Goal: Find specific page/section: Find specific page/section

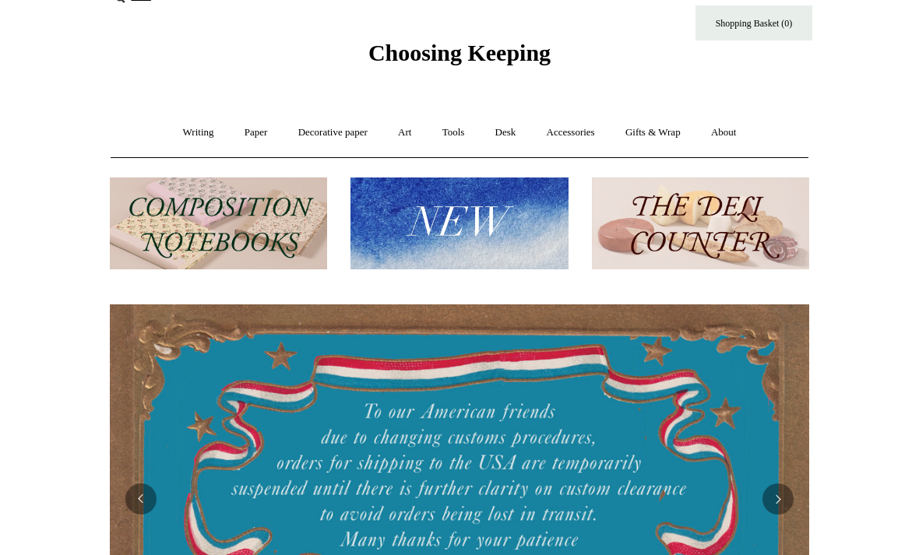
scroll to position [28, 0]
click at [586, 136] on link "Accessories +" at bounding box center [571, 133] width 76 height 41
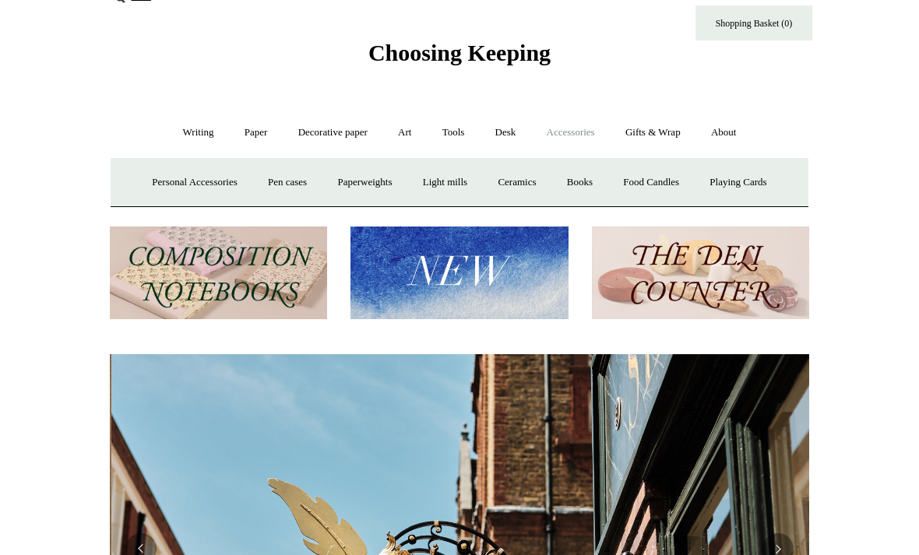
scroll to position [0, 699]
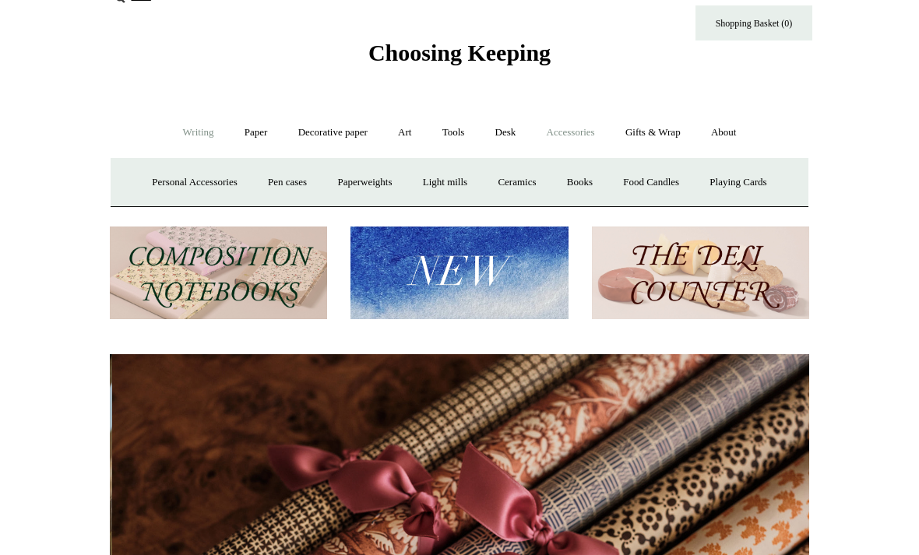
click at [187, 140] on link "Writing +" at bounding box center [198, 132] width 59 height 41
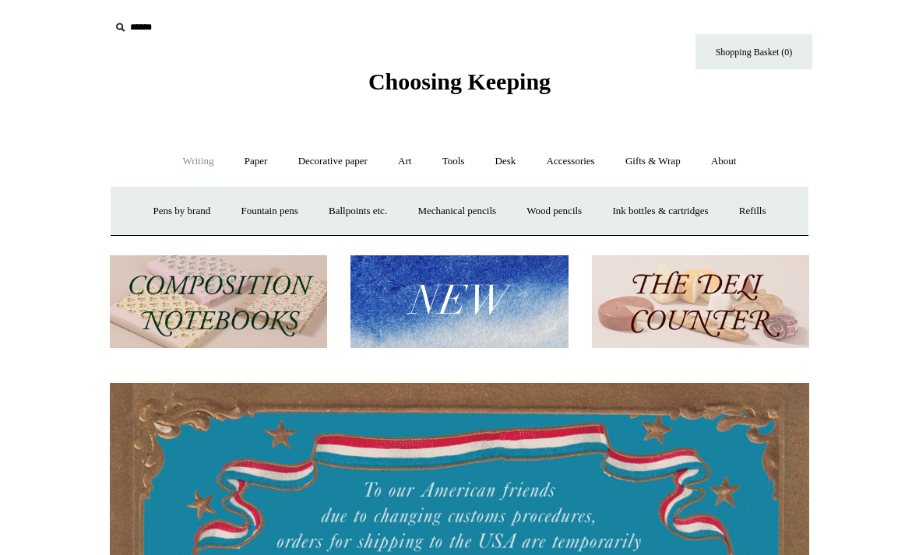
scroll to position [0, 0]
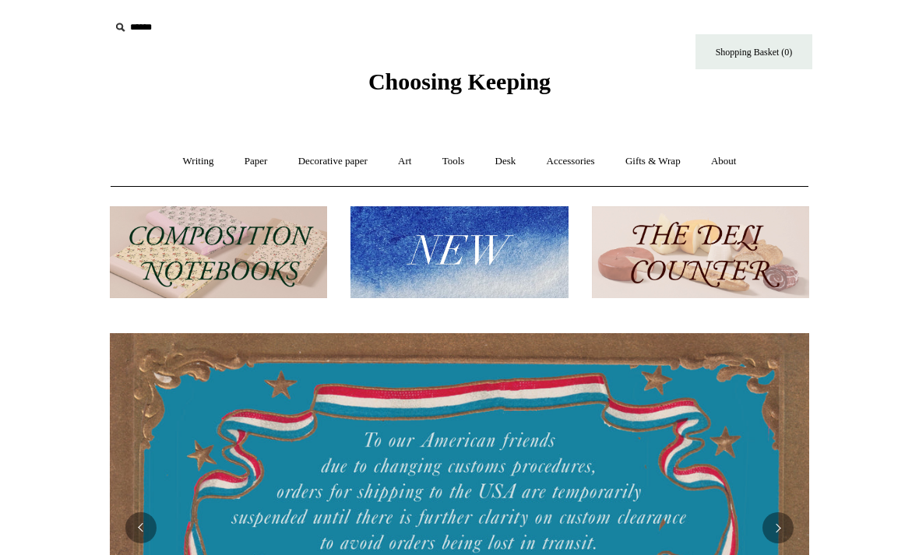
click at [125, 26] on icon at bounding box center [119, 27] width 17 height 17
click at [122, 15] on input "text" at bounding box center [206, 27] width 192 height 29
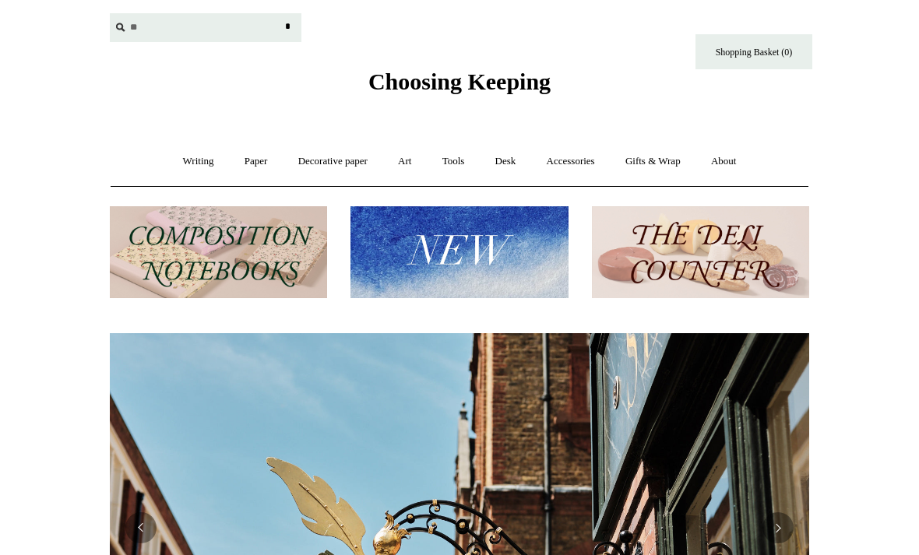
scroll to position [0, 699]
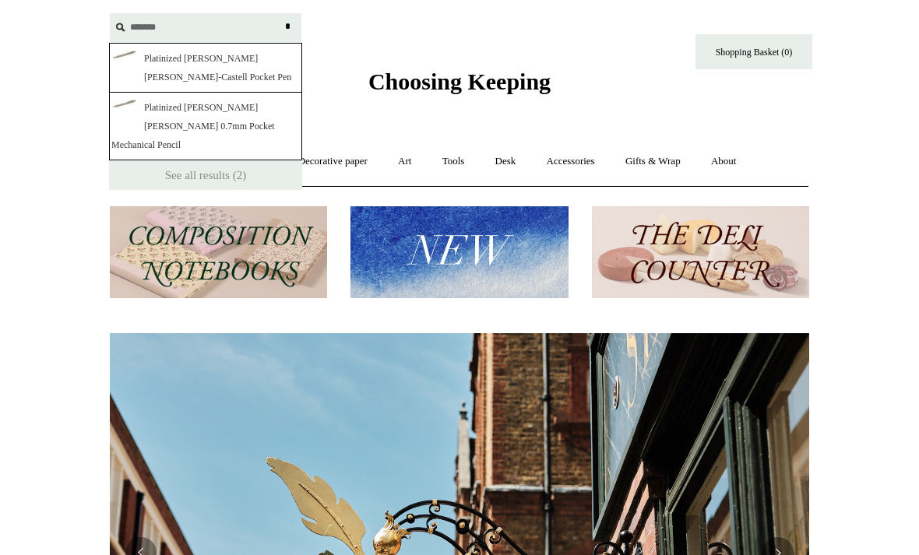
type input "*******"
click at [287, 26] on input "*" at bounding box center [288, 26] width 16 height 27
